Goal: Navigation & Orientation: Find specific page/section

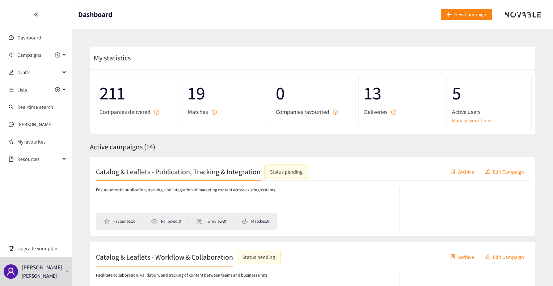
click at [172, 169] on h2 "Catalog & Leaflets - Publication, Tracking & Integration" at bounding box center [178, 172] width 165 height 10
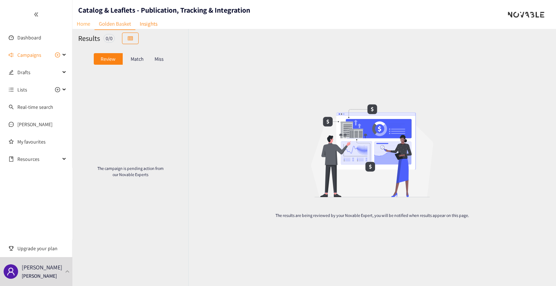
click at [88, 24] on link "Home" at bounding box center [83, 23] width 22 height 11
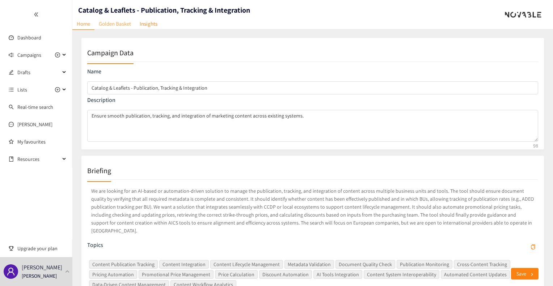
click at [108, 24] on link "Golden Basket" at bounding box center [115, 23] width 41 height 11
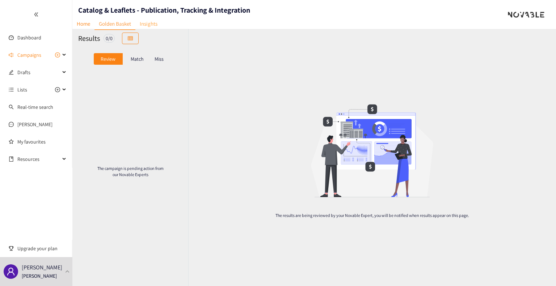
click at [149, 24] on link "Insights" at bounding box center [148, 23] width 26 height 11
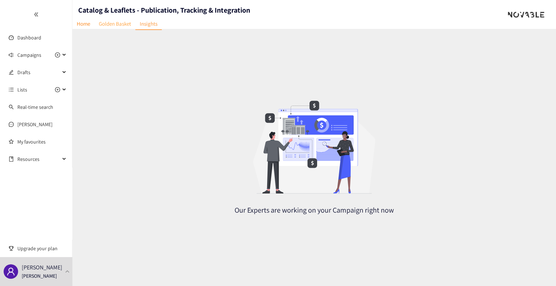
click at [109, 20] on link "Golden Basket" at bounding box center [115, 23] width 41 height 11
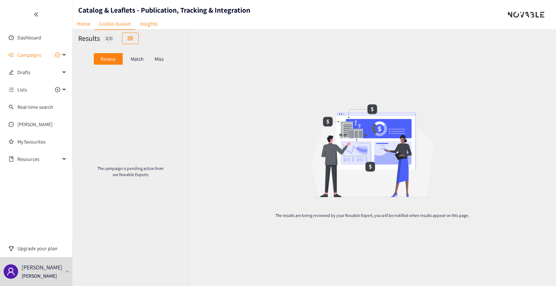
click at [143, 61] on p "Match" at bounding box center [137, 59] width 13 height 6
click at [162, 62] on div "Miss" at bounding box center [159, 59] width 15 height 12
click at [110, 62] on p "Review" at bounding box center [108, 59] width 15 height 6
click at [36, 39] on link "Dashboard" at bounding box center [29, 37] width 24 height 7
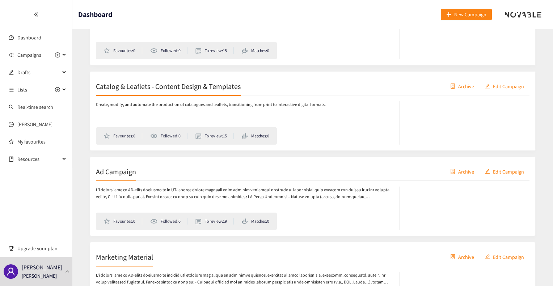
scroll to position [512, 0]
click at [211, 88] on h2 "Catalog & Leaflets - Content Design & Templates" at bounding box center [168, 86] width 145 height 10
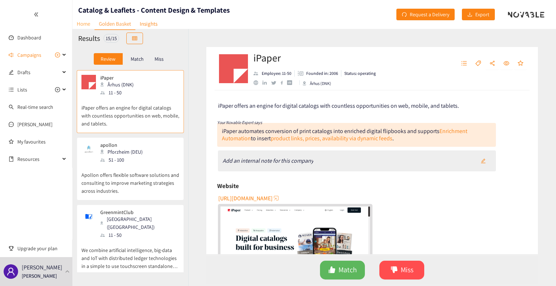
click at [82, 24] on link "Home" at bounding box center [83, 23] width 22 height 11
